Goal: Task Accomplishment & Management: Complete application form

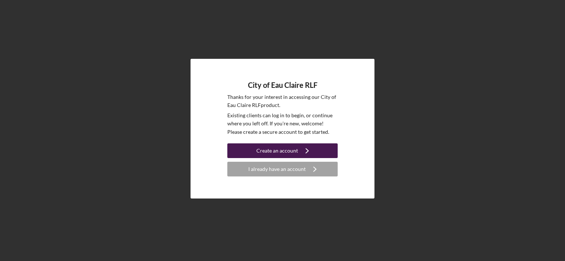
click at [264, 155] on div "Create an account" at bounding box center [278, 151] width 42 height 15
